Goal: Task Accomplishment & Management: Manage account settings

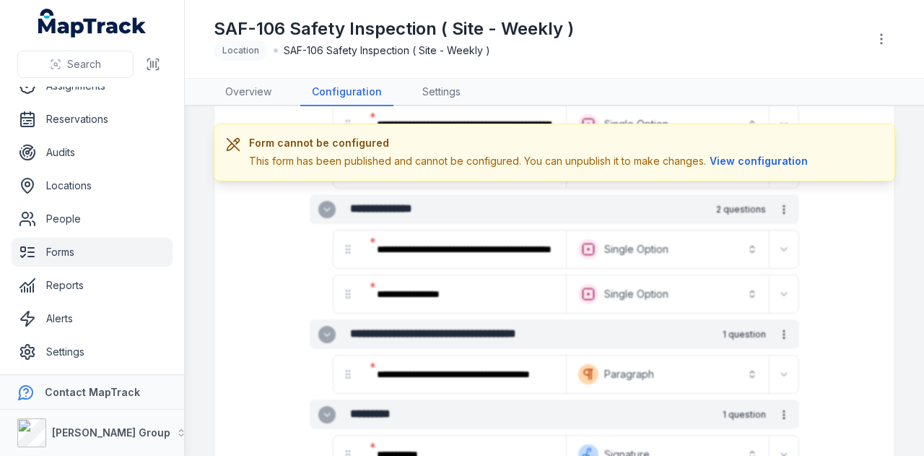
scroll to position [1697, 0]
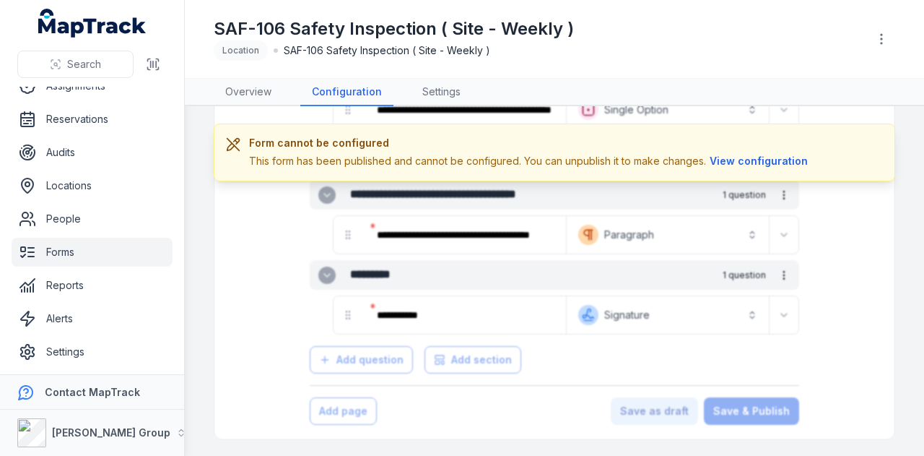
click at [89, 266] on ul "Dashboard Assets Assignments Reservations Audits Locations People Forms Reports…" at bounding box center [92, 185] width 161 height 361
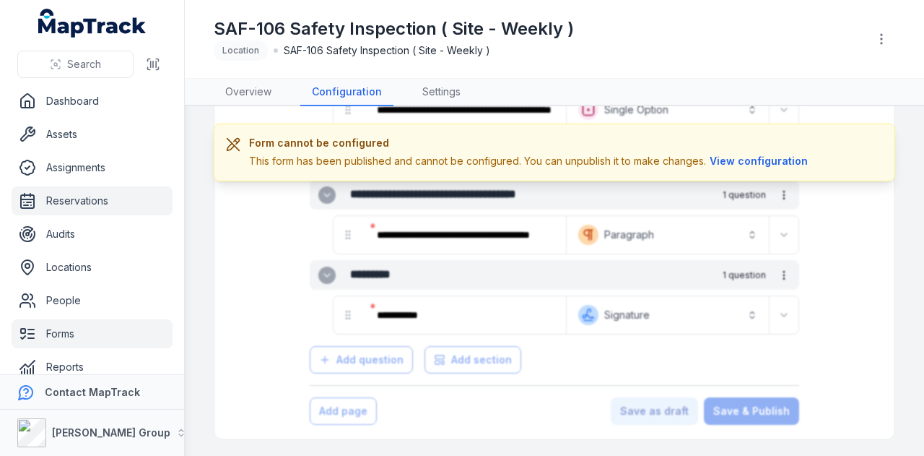
click at [129, 204] on link "Reservations" at bounding box center [92, 200] width 161 height 29
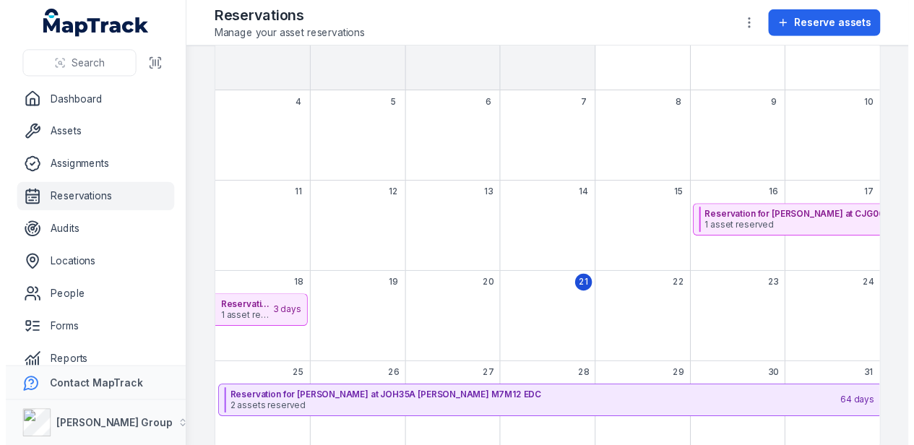
scroll to position [189, 0]
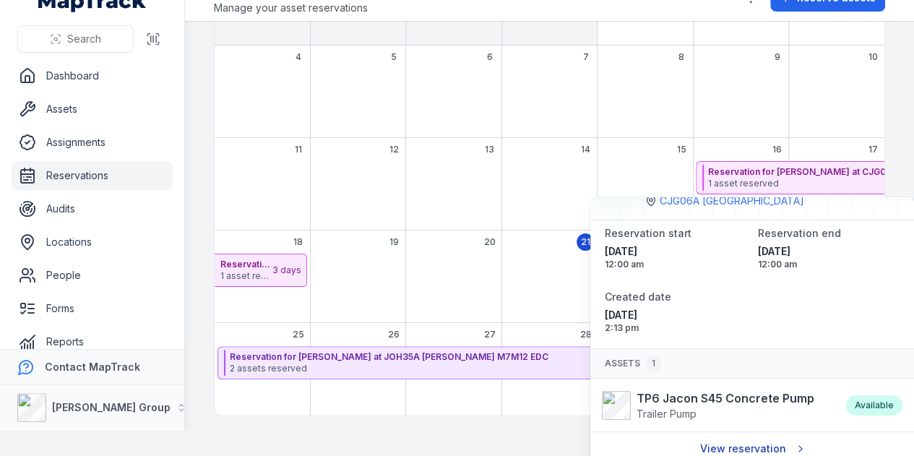
scroll to position [49, 0]
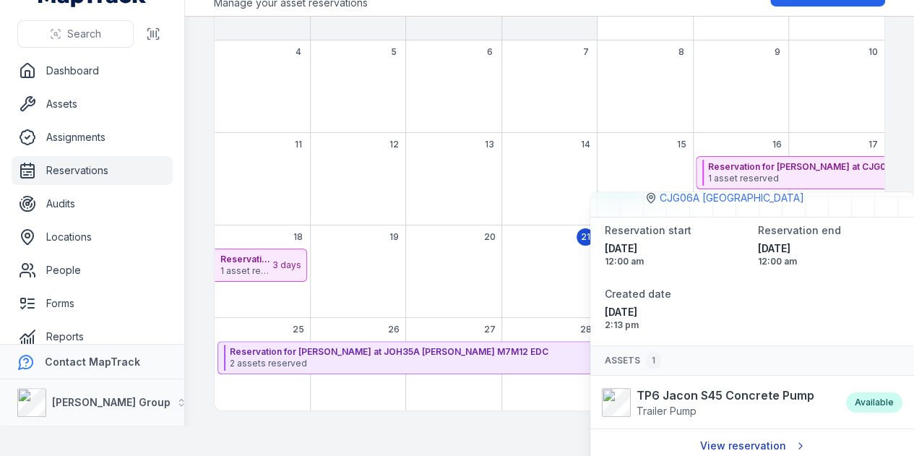
click at [715, 446] on link "View reservation" at bounding box center [751, 445] width 122 height 27
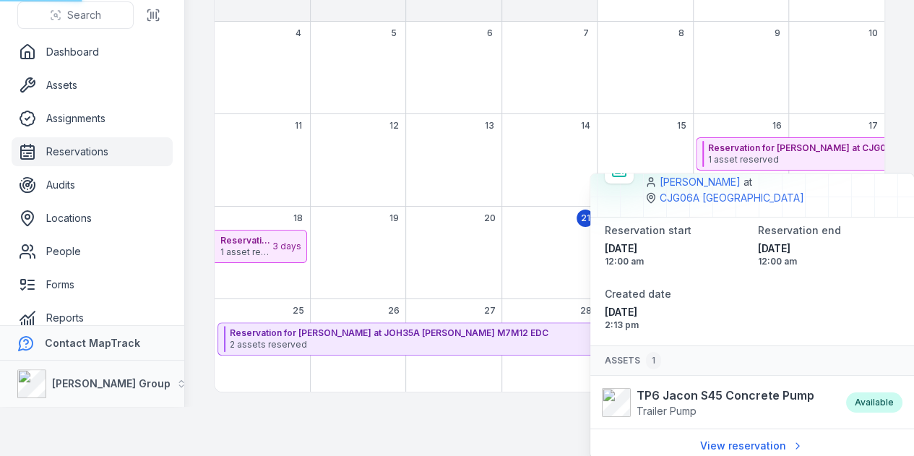
scroll to position [53, 0]
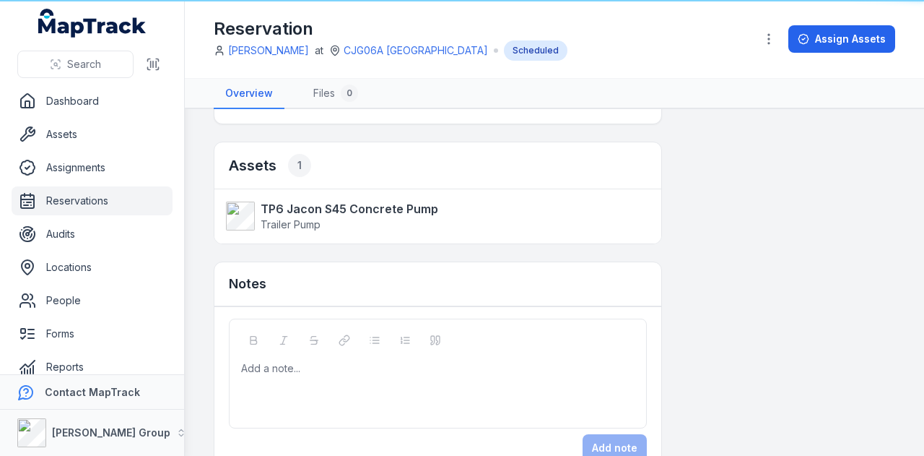
scroll to position [269, 0]
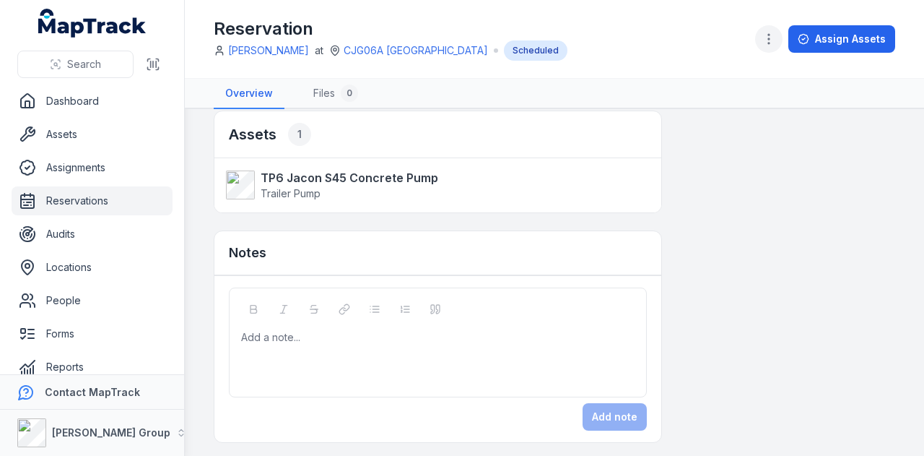
click at [782, 37] on button "button" at bounding box center [768, 38] width 27 height 27
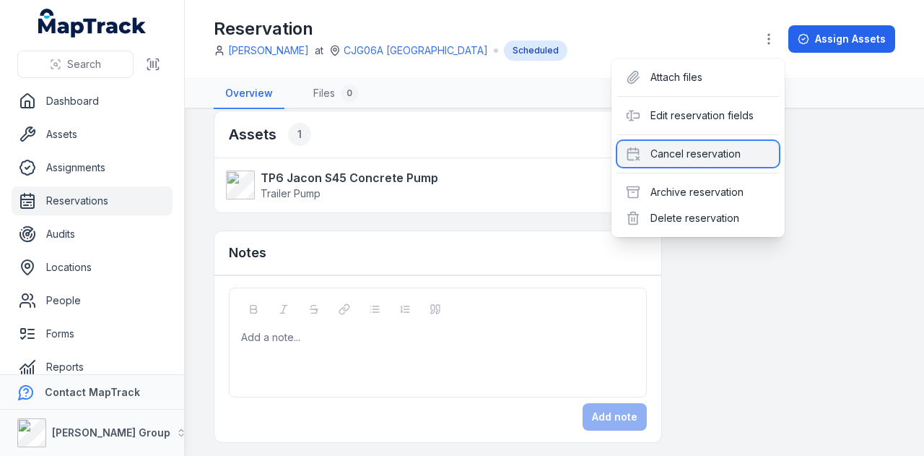
click at [750, 155] on div "Cancel reservation" at bounding box center [698, 154] width 162 height 26
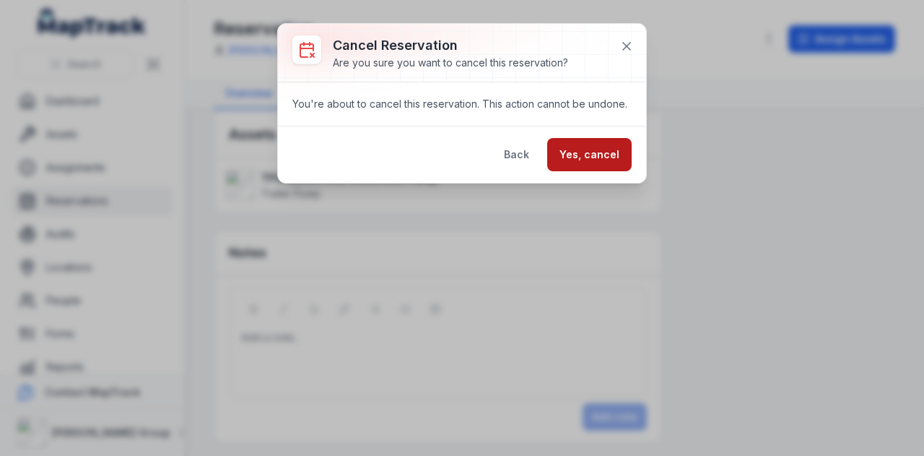
click at [612, 147] on button "Yes, cancel" at bounding box center [589, 154] width 84 height 33
